Goal: Check status

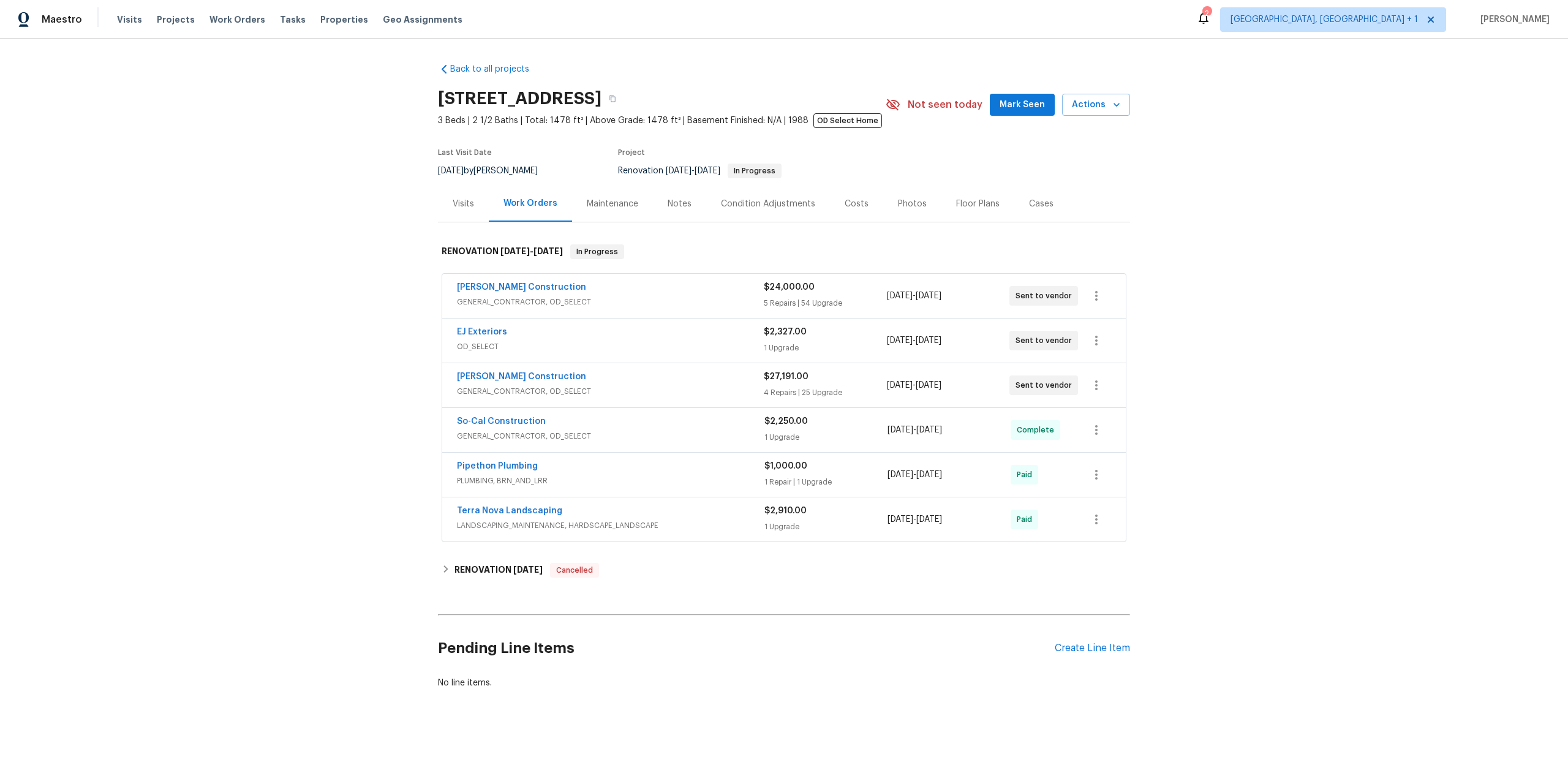
click at [462, 201] on div "Visits" at bounding box center [463, 203] width 21 height 12
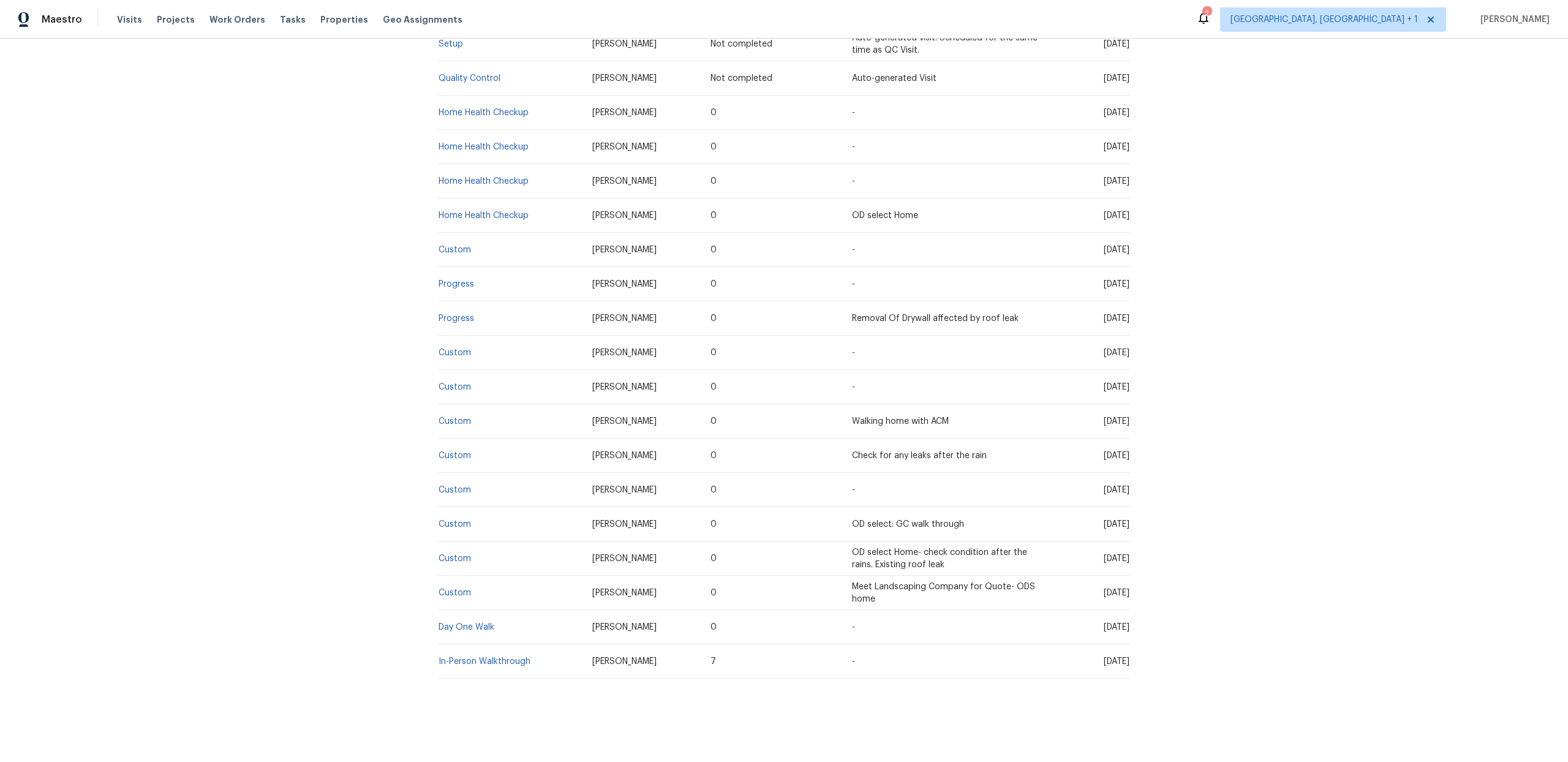
scroll to position [286, 0]
click at [473, 145] on link "Home Health Checkup" at bounding box center [483, 147] width 90 height 8
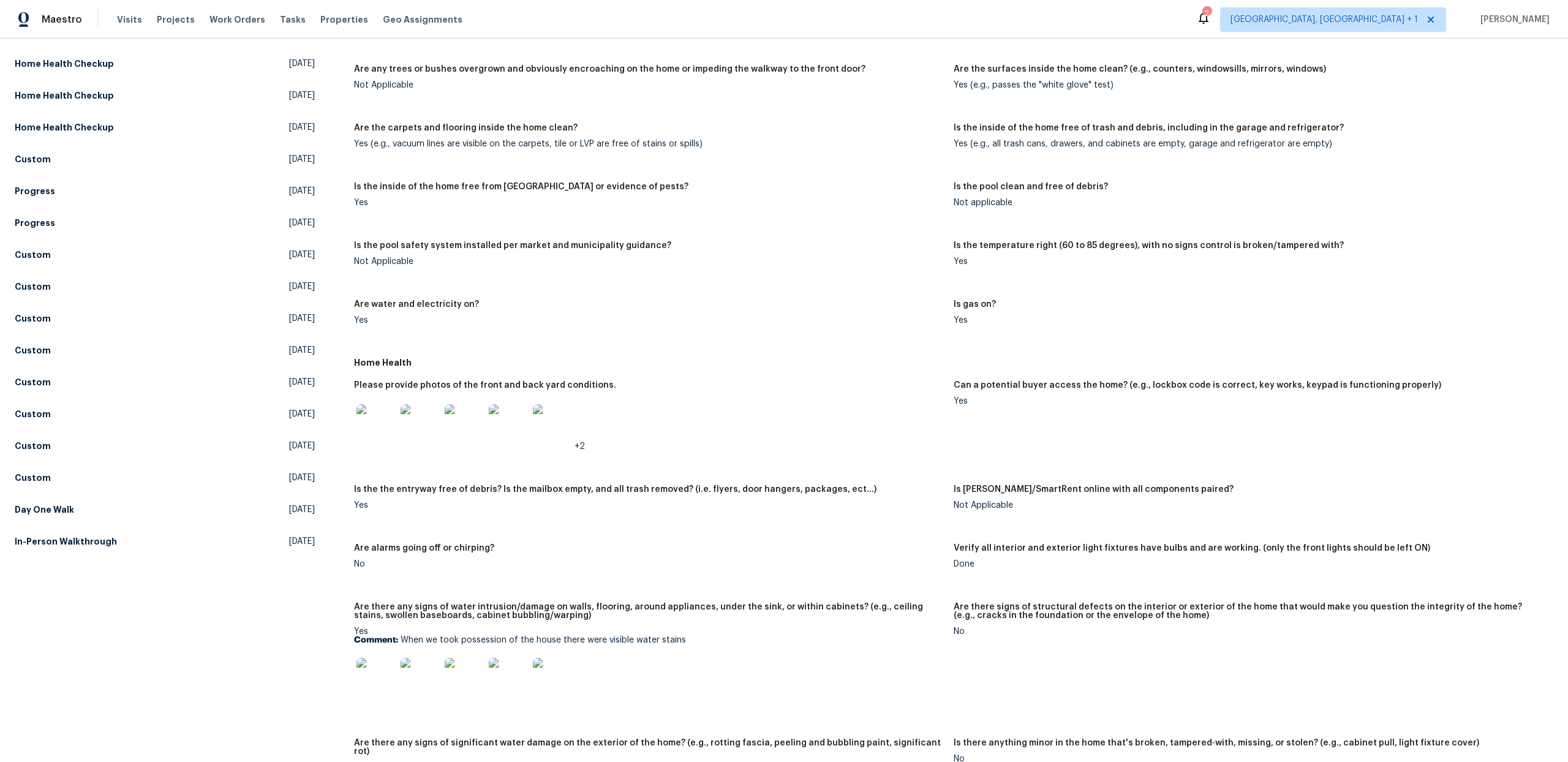
scroll to position [484, 0]
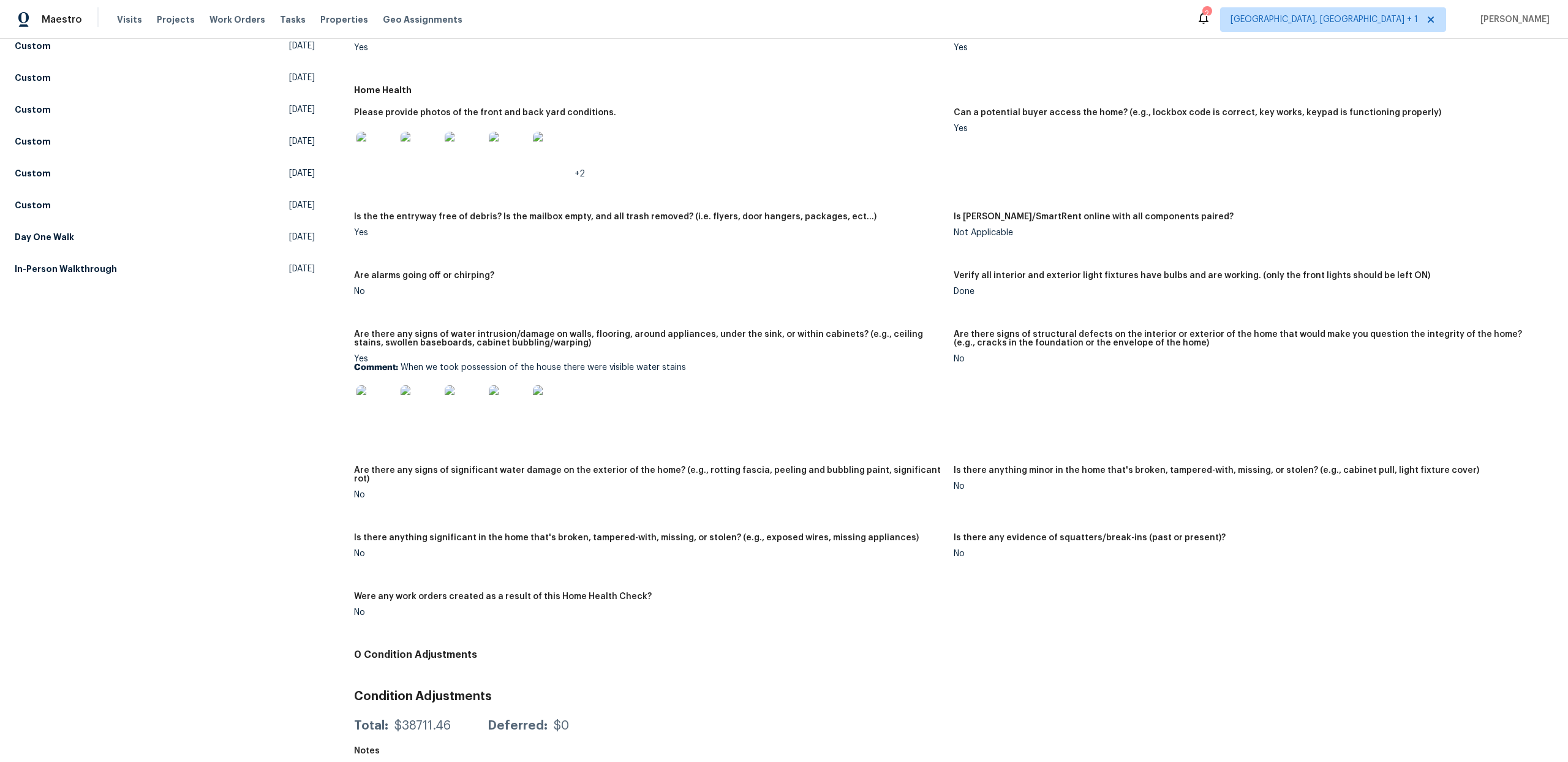
click at [388, 408] on img at bounding box center [376, 405] width 39 height 39
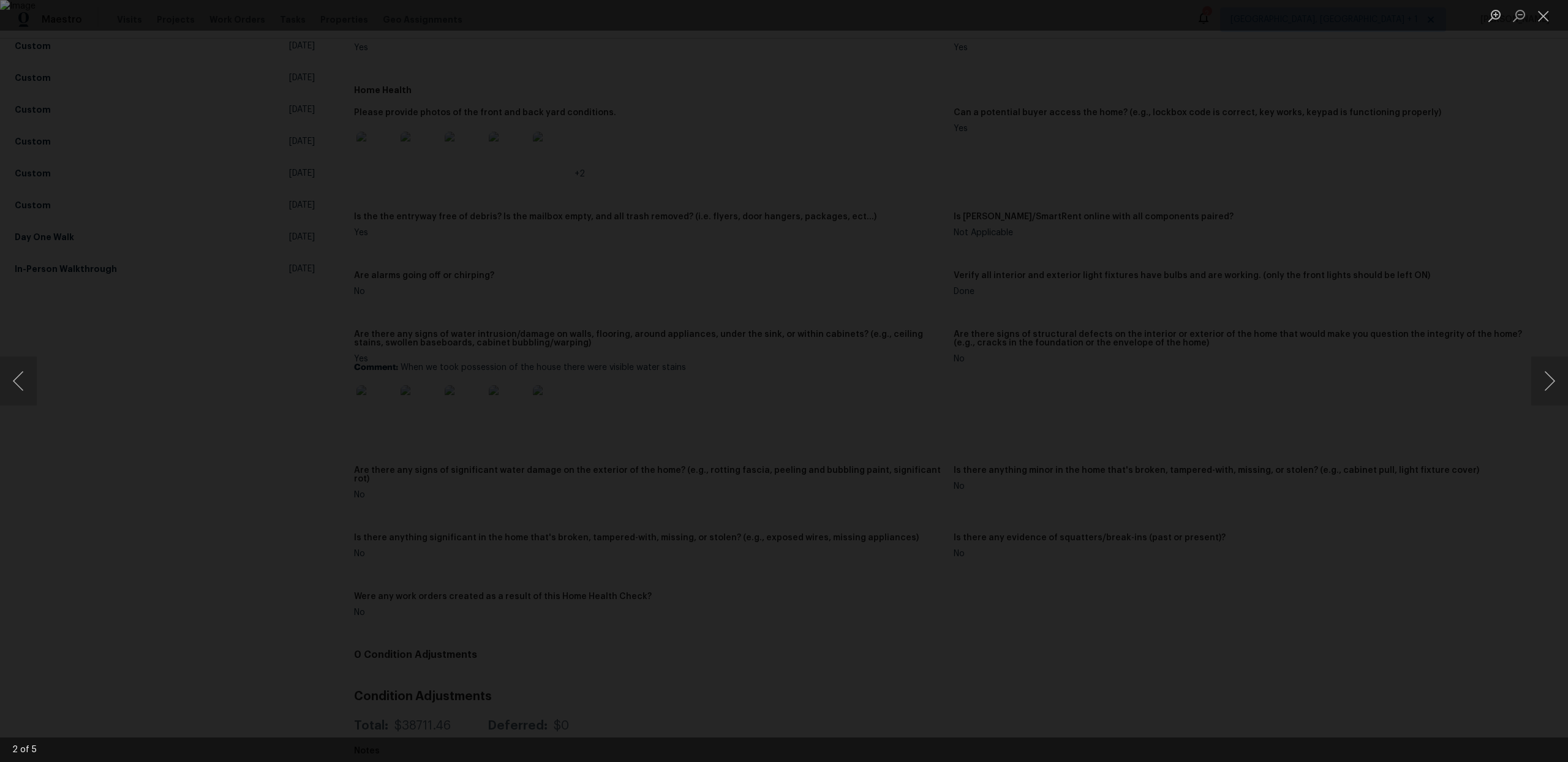
click at [823, 423] on img "Lightbox" at bounding box center [784, 381] width 1568 height 762
click at [801, 395] on img "Lightbox" at bounding box center [784, 381] width 1568 height 762
click at [961, 129] on div "Lightbox" at bounding box center [784, 381] width 1568 height 762
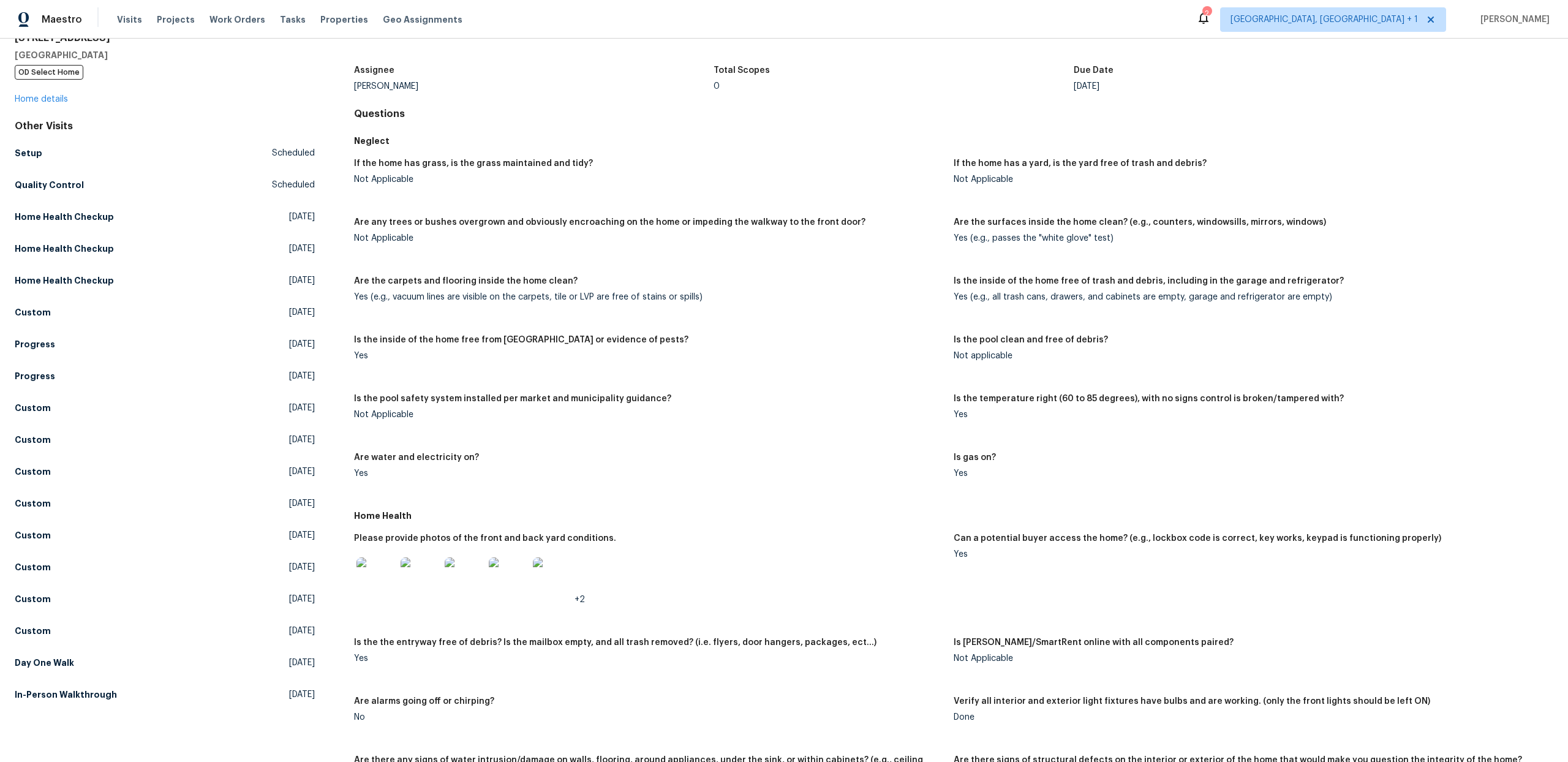
scroll to position [0, 0]
